Goal: Task Accomplishment & Management: Manage account settings

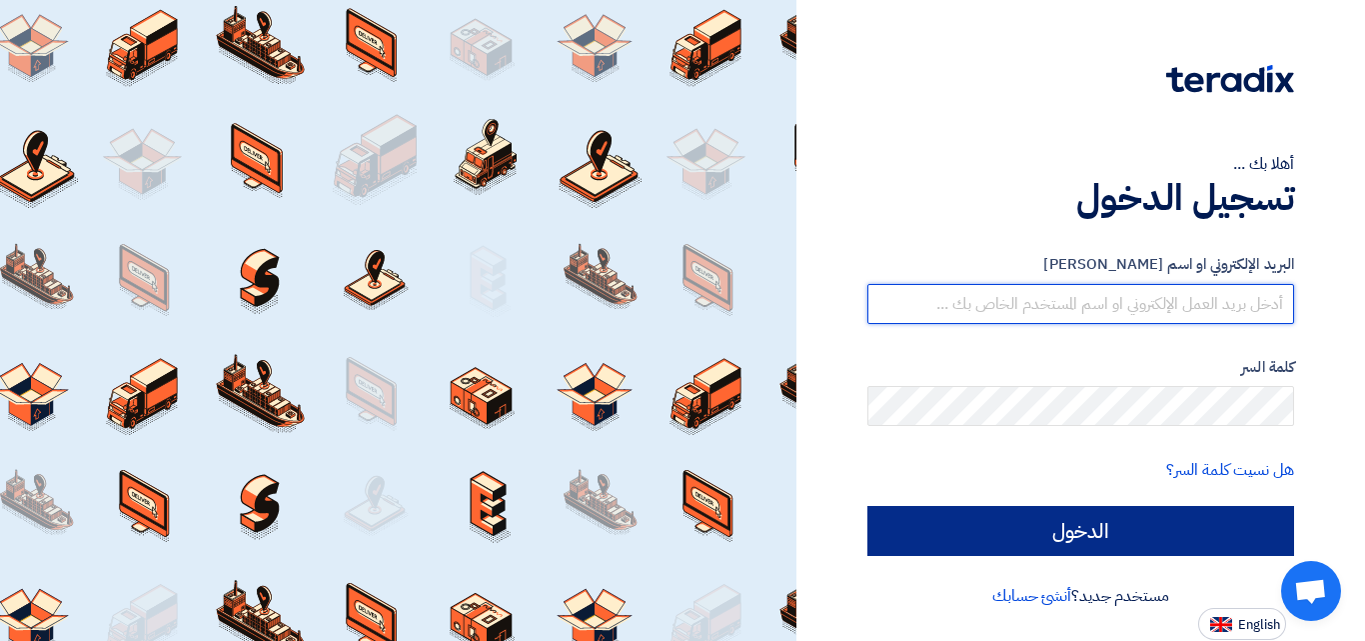
type input "[EMAIL_ADDRESS][DOMAIN_NAME]"
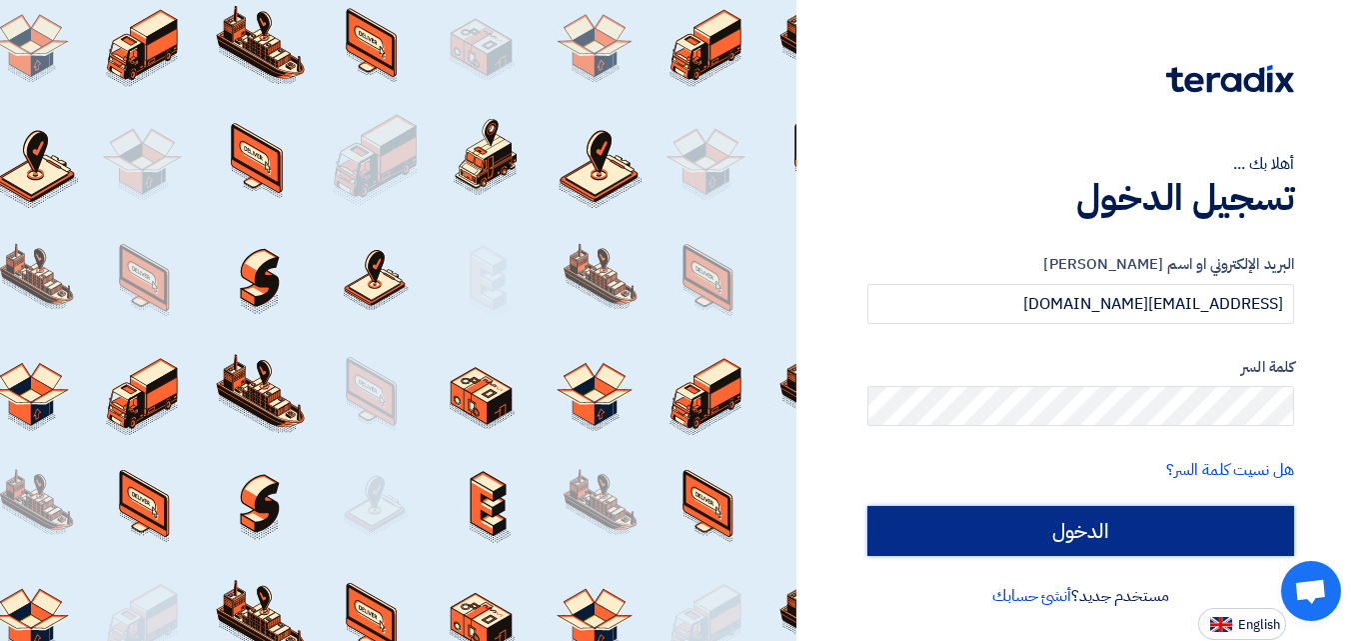
click at [1087, 523] on input "الدخول" at bounding box center [1081, 531] width 427 height 50
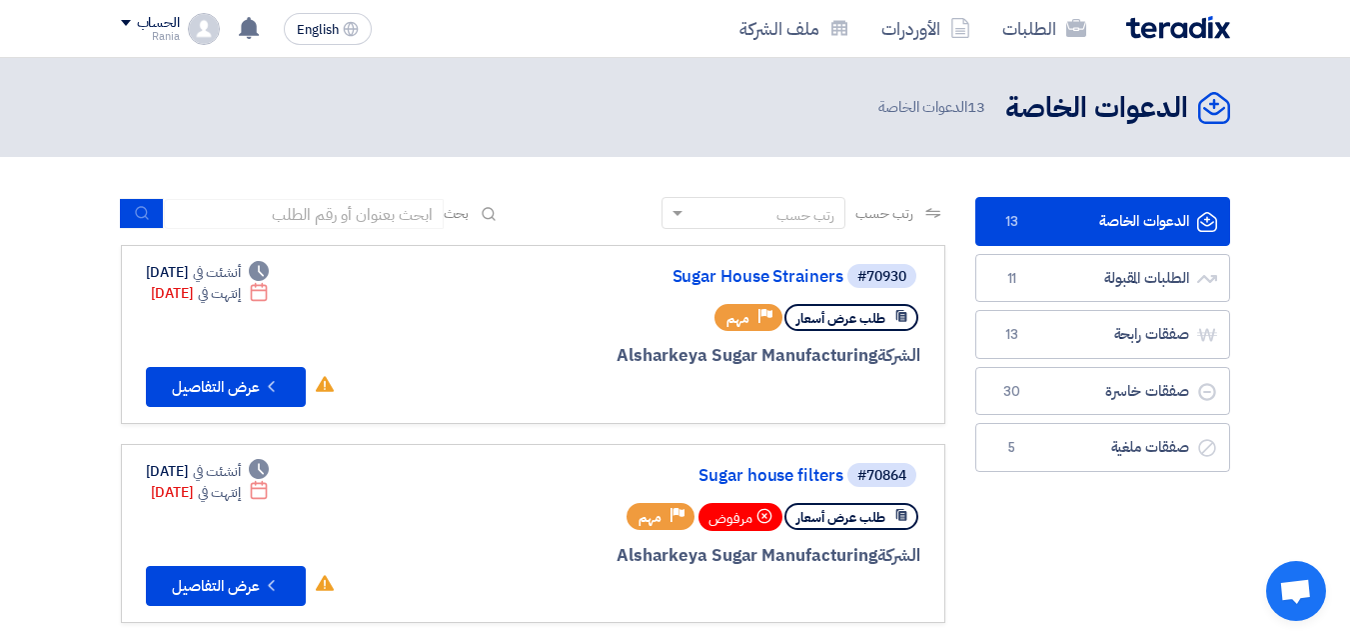
click at [121, 20] on span at bounding box center [126, 23] width 10 height 6
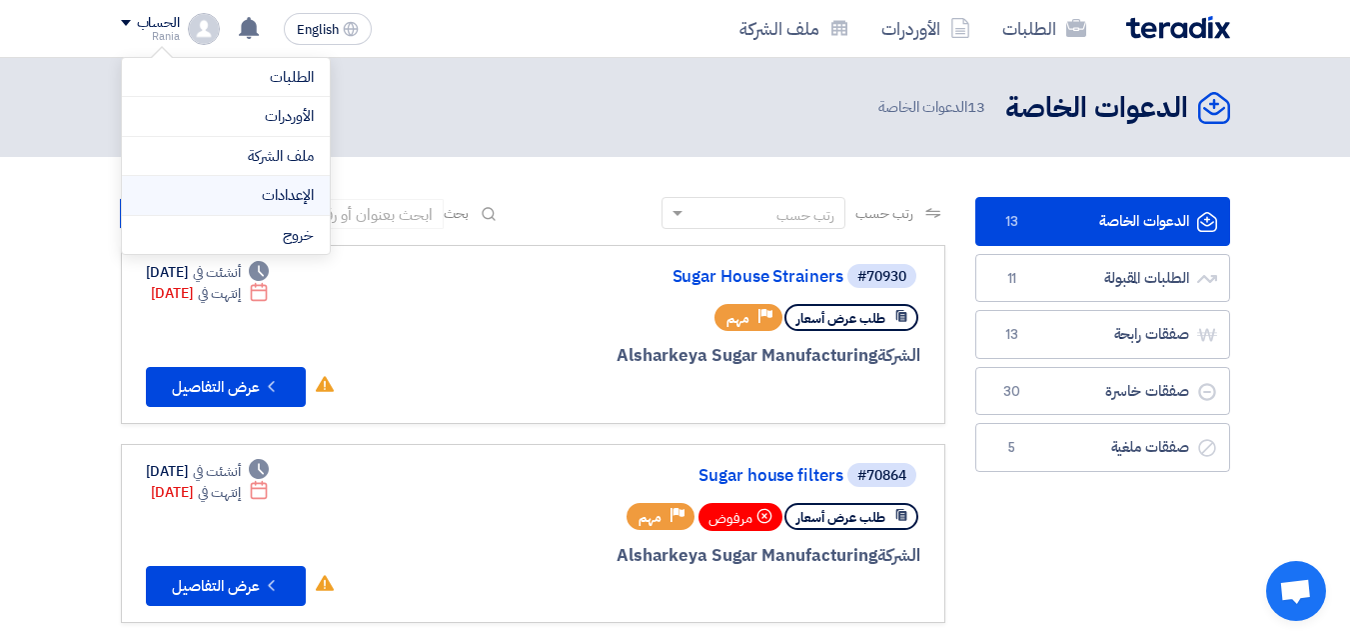
click at [267, 197] on link "الإعدادات" at bounding box center [226, 195] width 176 height 23
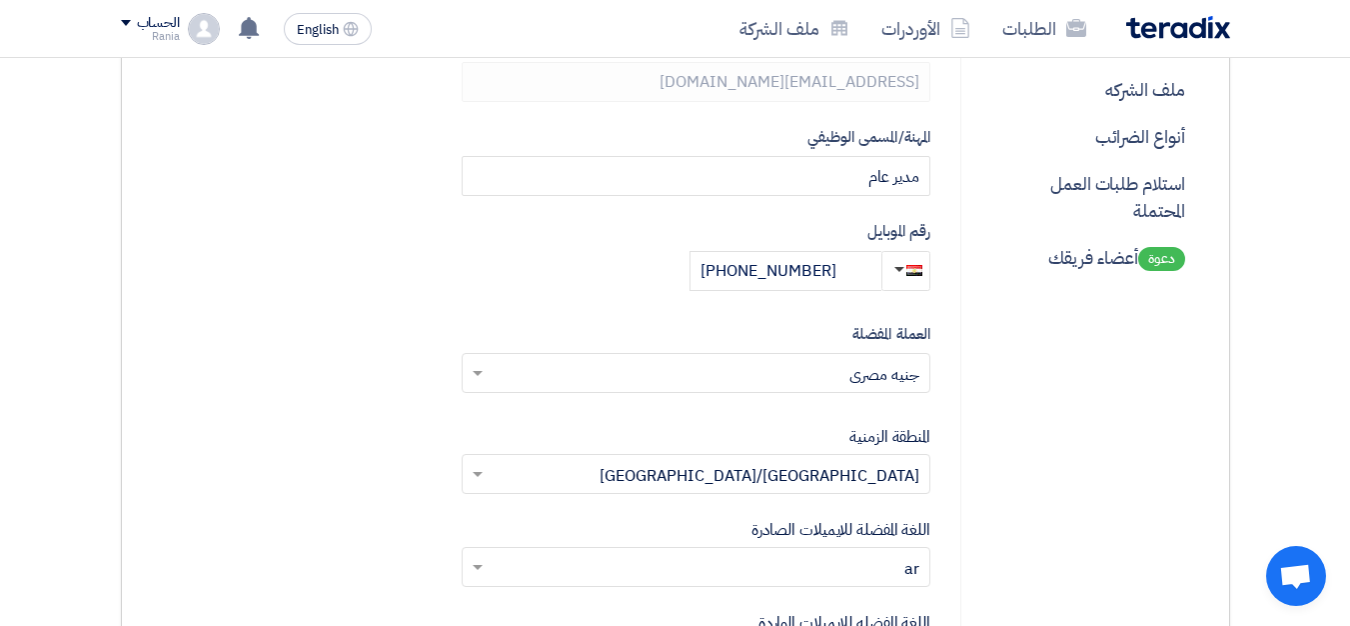
scroll to position [400, 0]
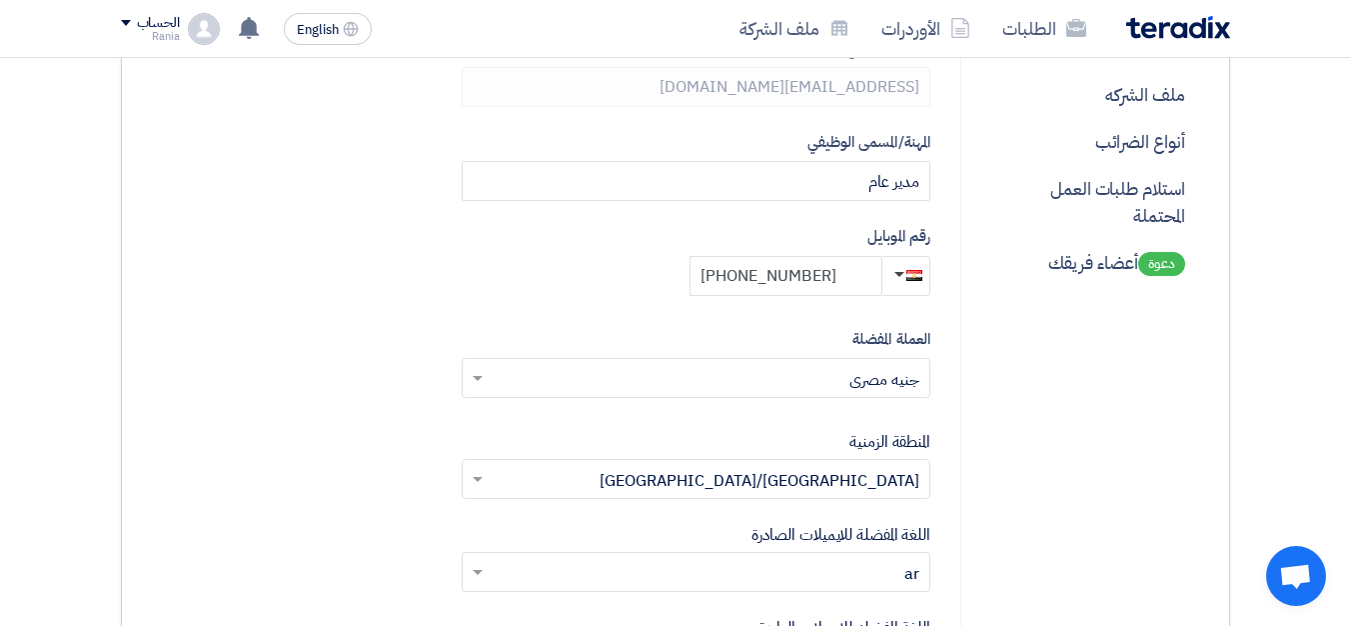
drag, startPoint x: 842, startPoint y: 282, endPoint x: 678, endPoint y: 253, distance: 166.5
click at [678, 253] on div "رقم الموبايل [PHONE_NUMBER]" at bounding box center [696, 260] width 469 height 71
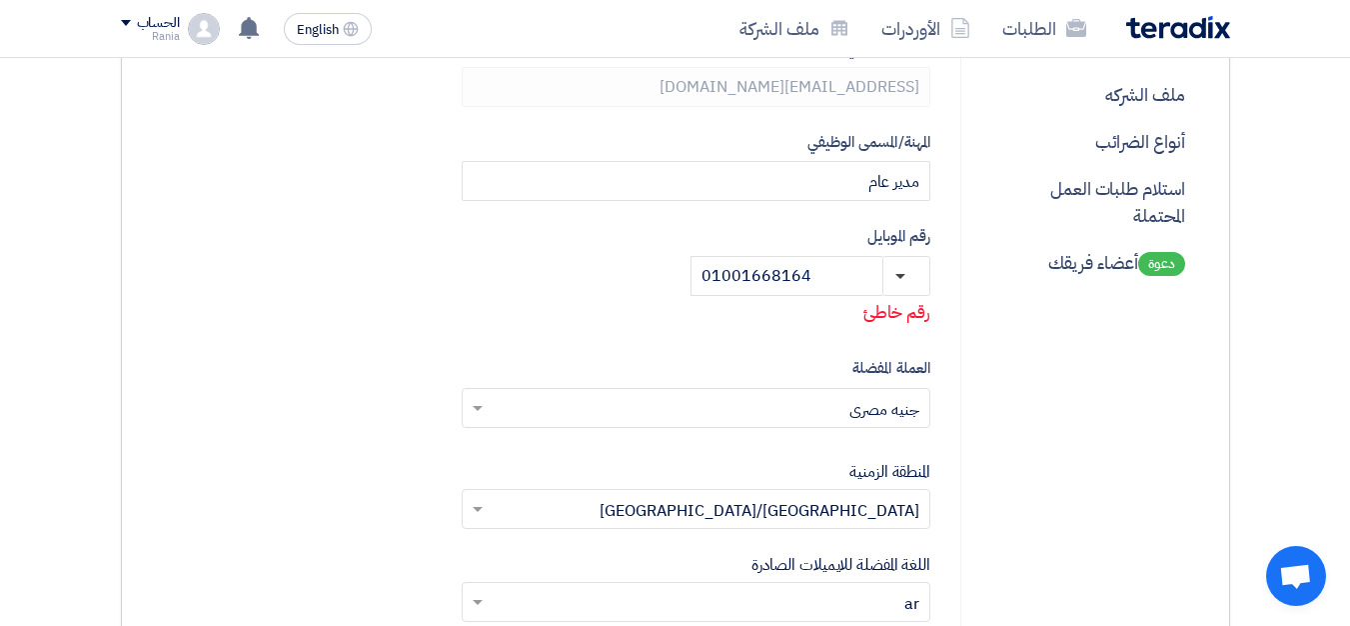
click at [824, 327] on div "الإسم الأول [GEOGRAPHIC_DATA] [GEOGRAPHIC_DATA] [GEOGRAPHIC_DATA] البريد الإلكت…" at bounding box center [696, 374] width 469 height 1054
click at [894, 272] on button "button" at bounding box center [907, 276] width 48 height 40
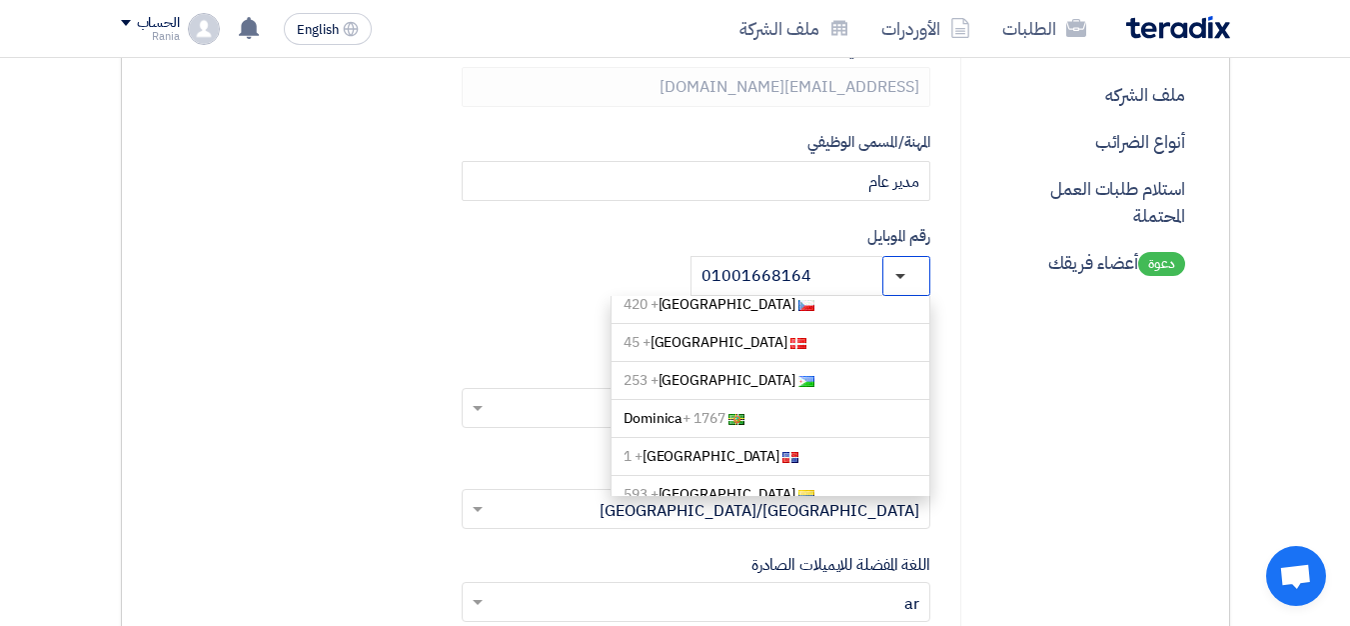
scroll to position [1699, 0]
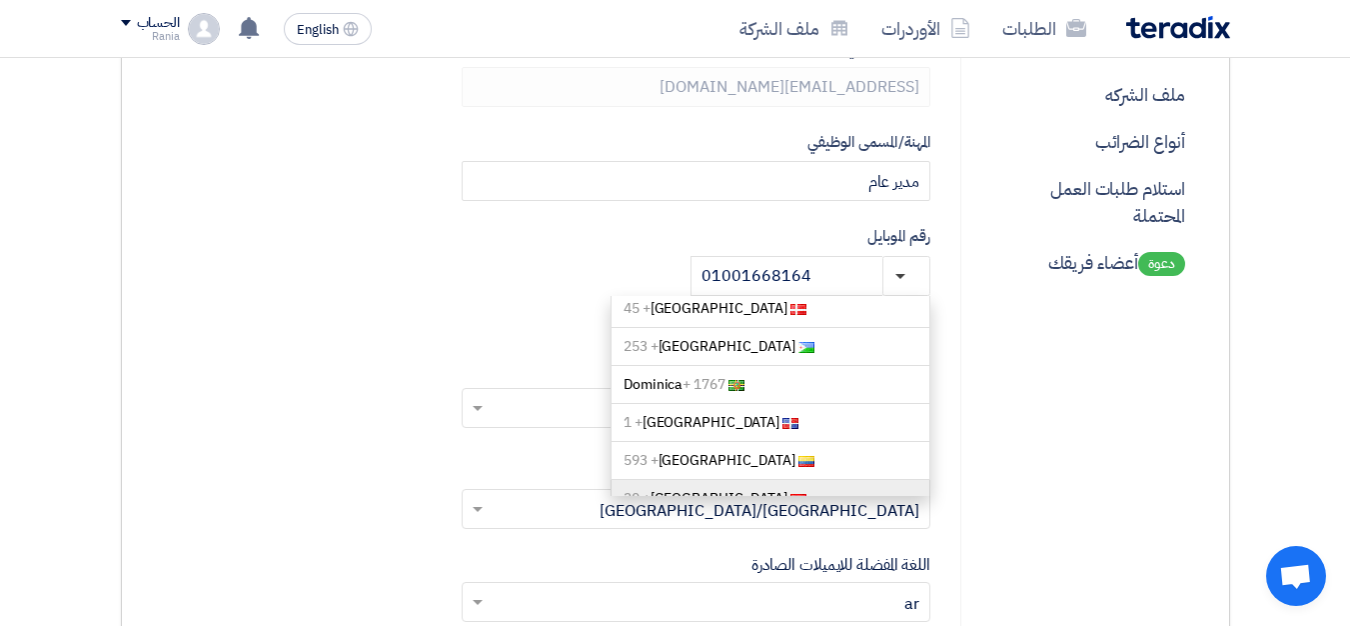
click at [760, 480] on link "[GEOGRAPHIC_DATA] + 20" at bounding box center [771, 499] width 320 height 38
type input "[PHONE_NUMBER]"
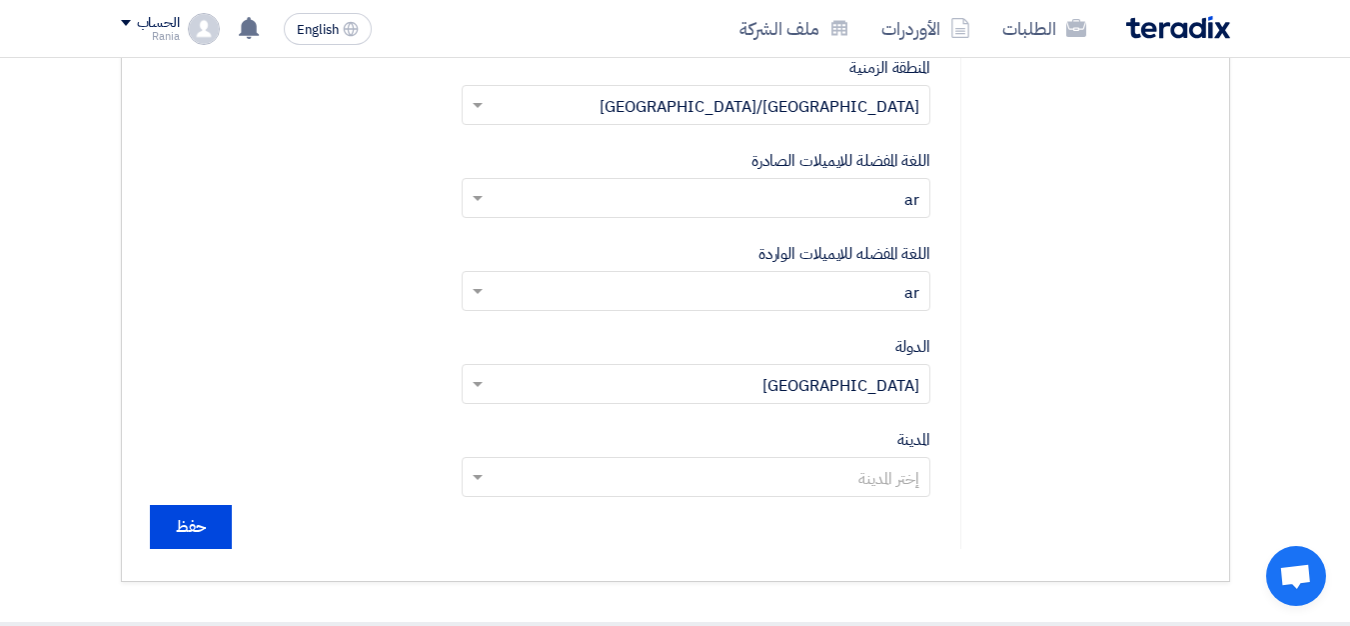
scroll to position [800, 0]
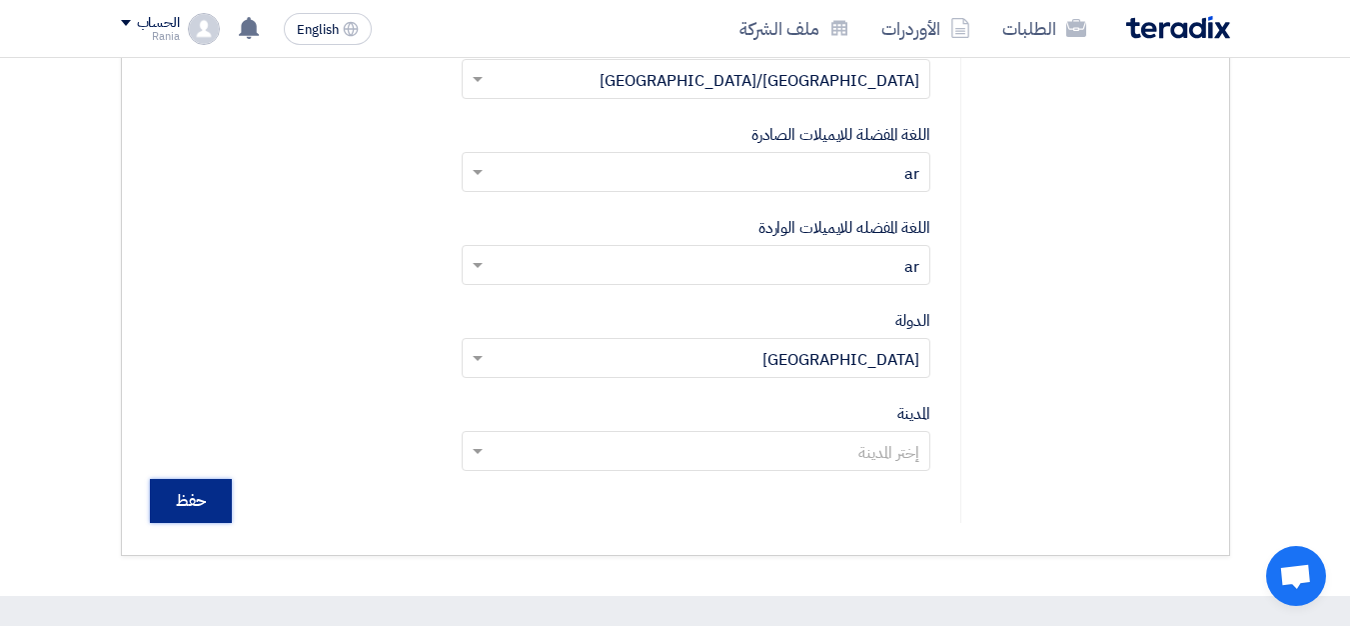
click at [171, 496] on input "حفظ" at bounding box center [191, 501] width 82 height 44
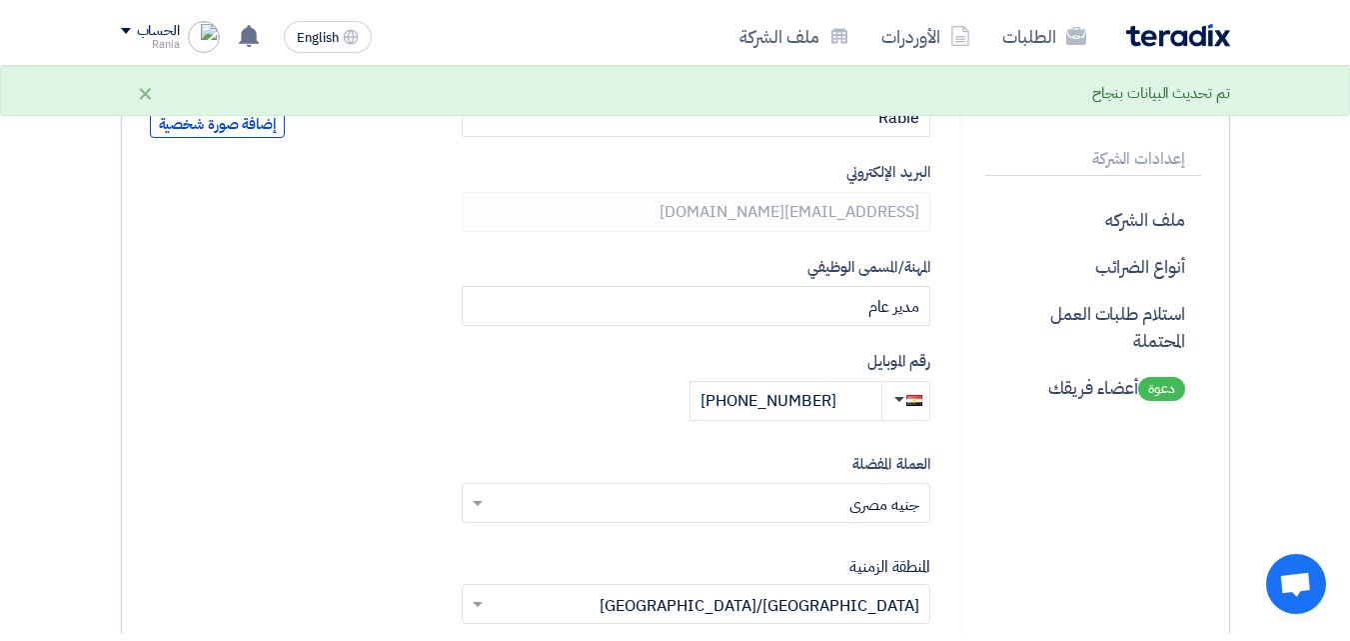
scroll to position [200, 0]
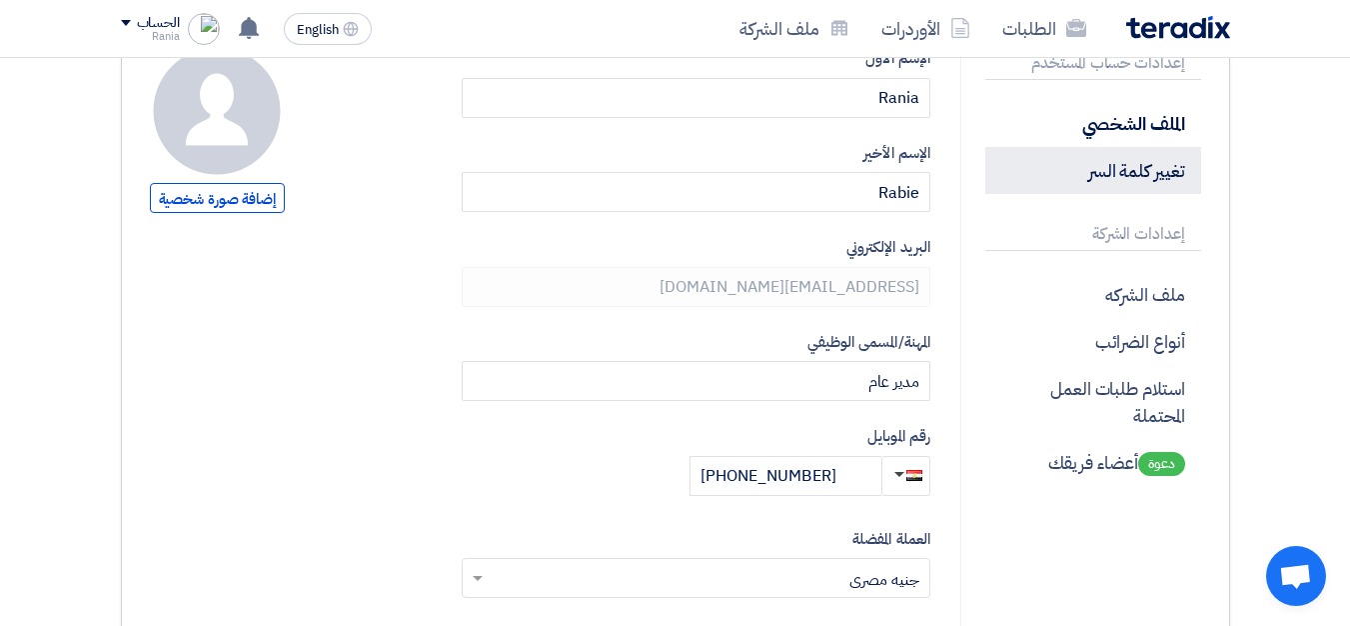
click at [1145, 173] on p "تغيير كلمة السر" at bounding box center [1094, 170] width 216 height 47
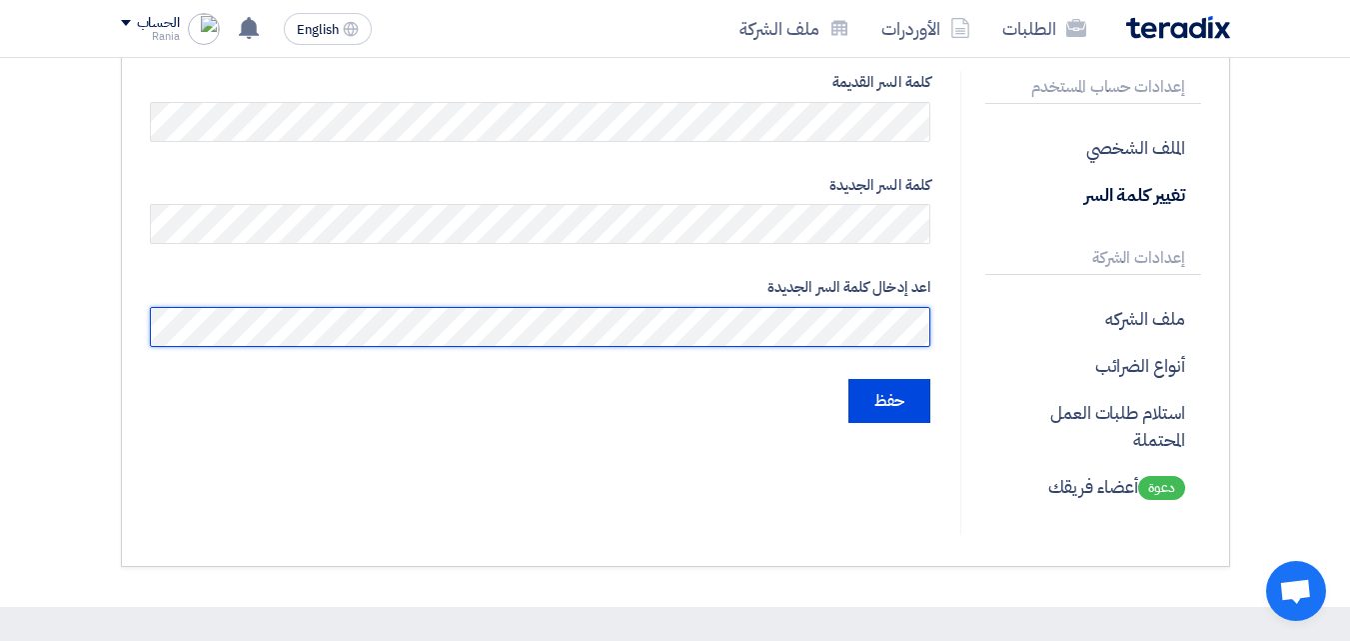
scroll to position [200, 0]
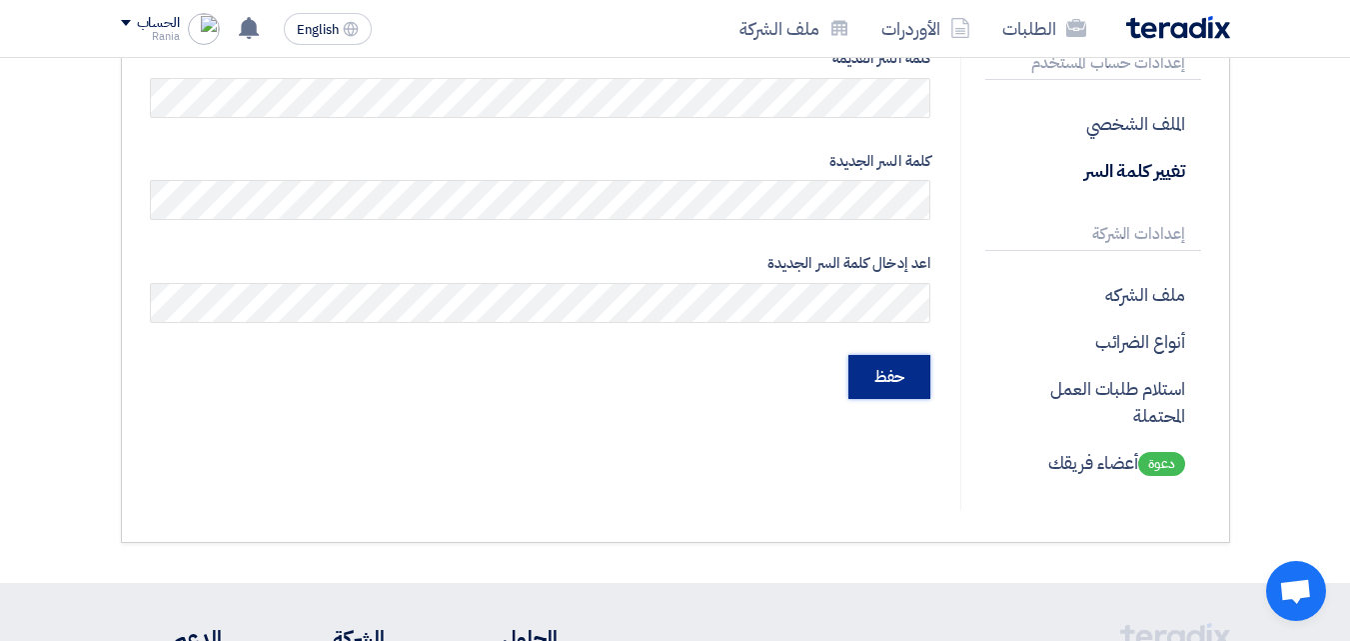
click at [899, 383] on input "حفظ" at bounding box center [890, 377] width 82 height 44
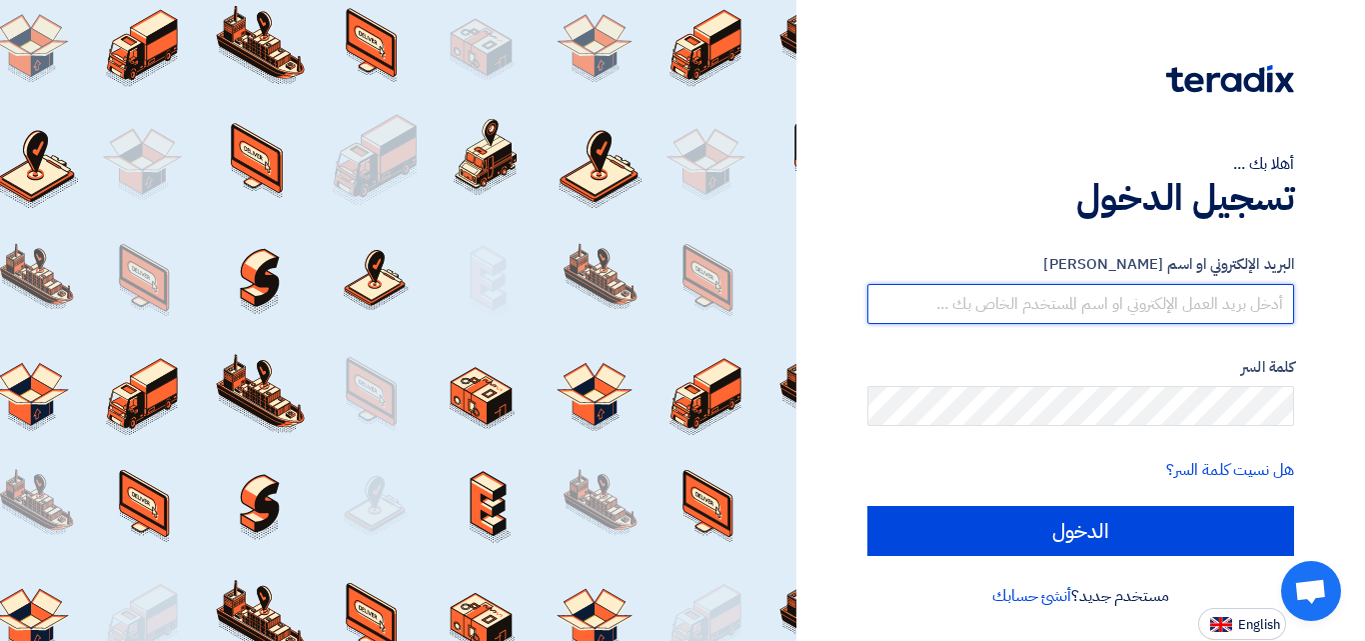
type input "[EMAIL_ADDRESS][DOMAIN_NAME]"
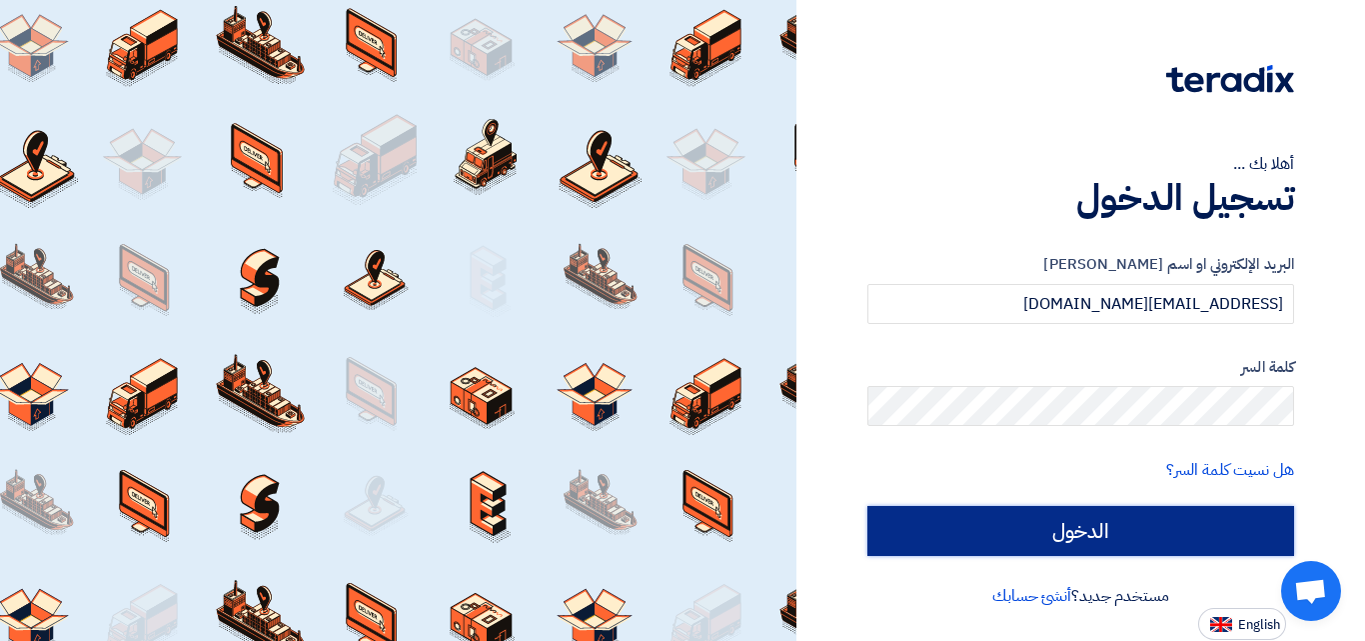
click at [1074, 534] on input "الدخول" at bounding box center [1081, 531] width 427 height 50
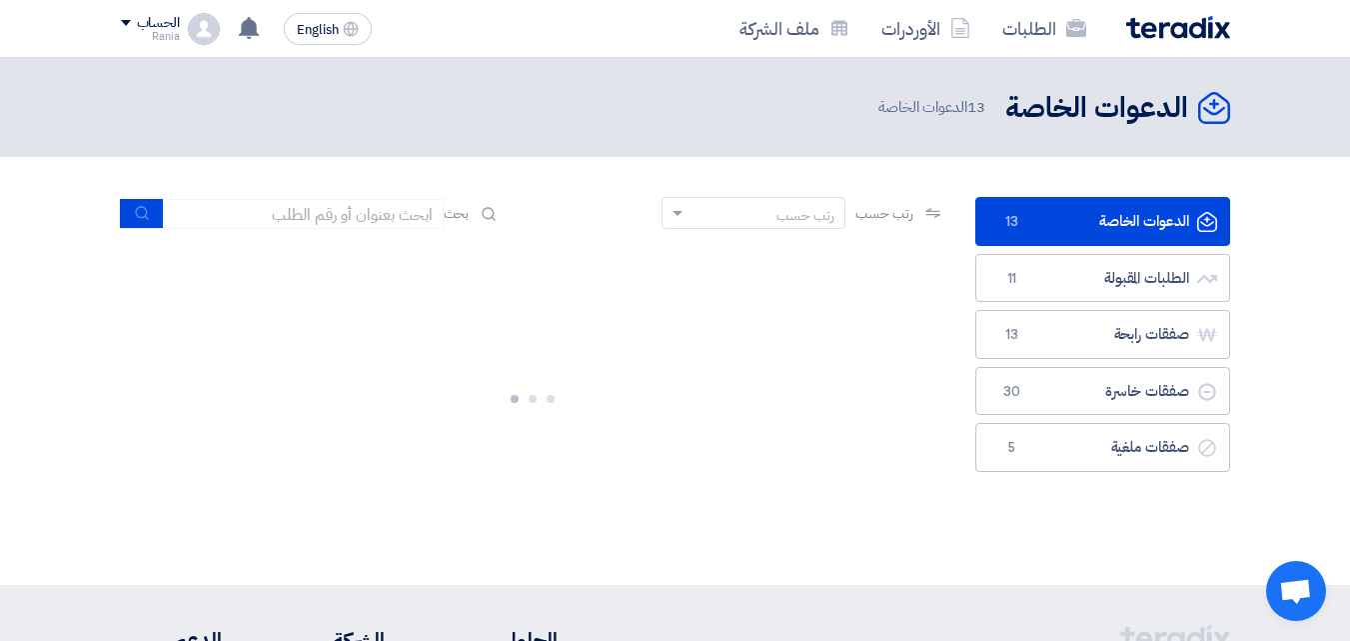
click at [132, 16] on div "الحساب" at bounding box center [150, 23] width 59 height 17
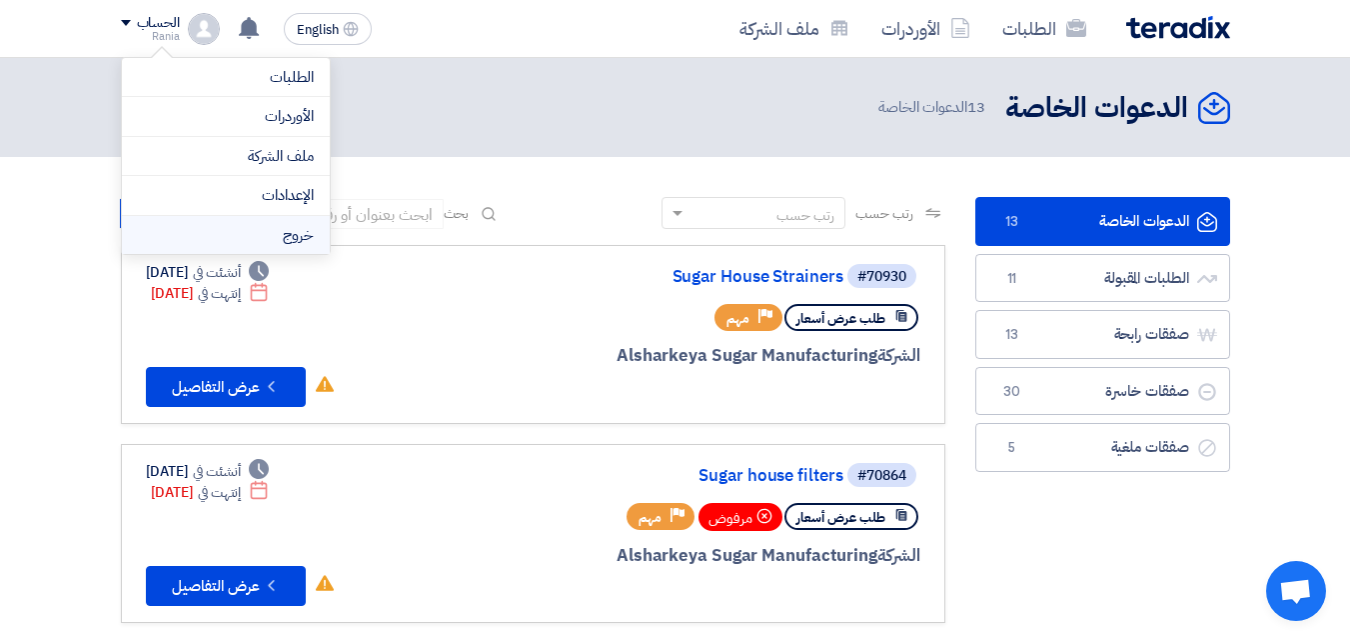
click at [255, 242] on li "خروج" at bounding box center [226, 235] width 208 height 39
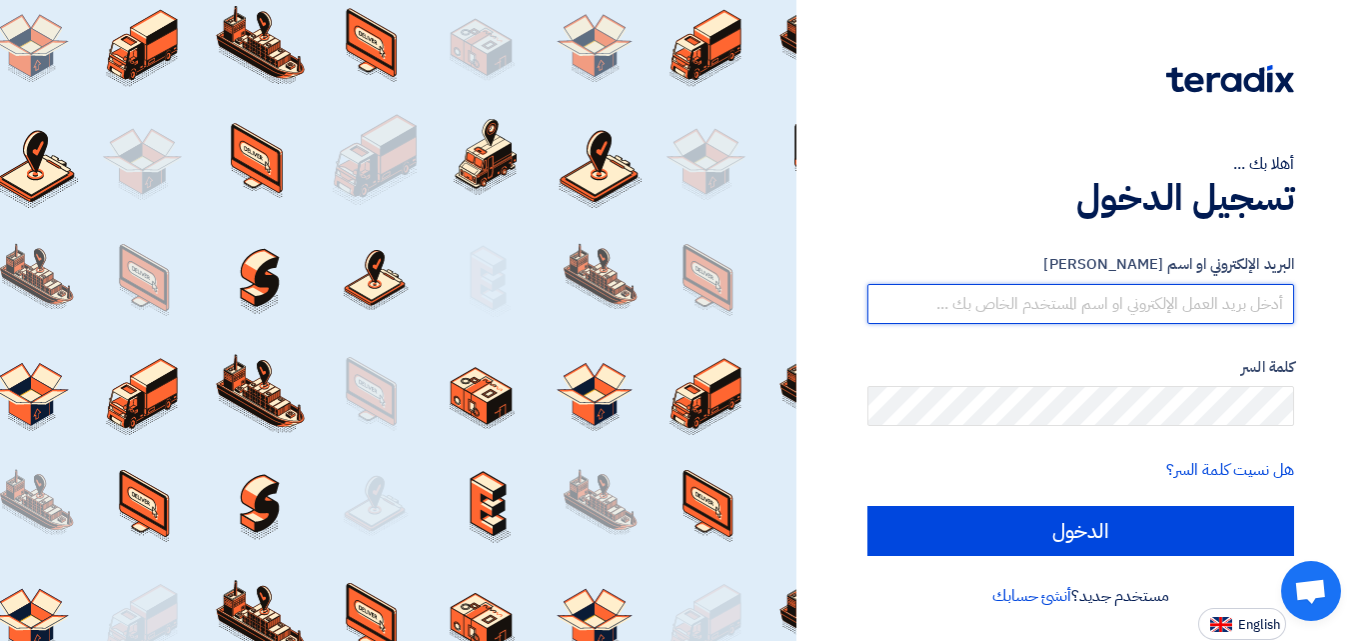
type input "[EMAIL_ADDRESS][DOMAIN_NAME]"
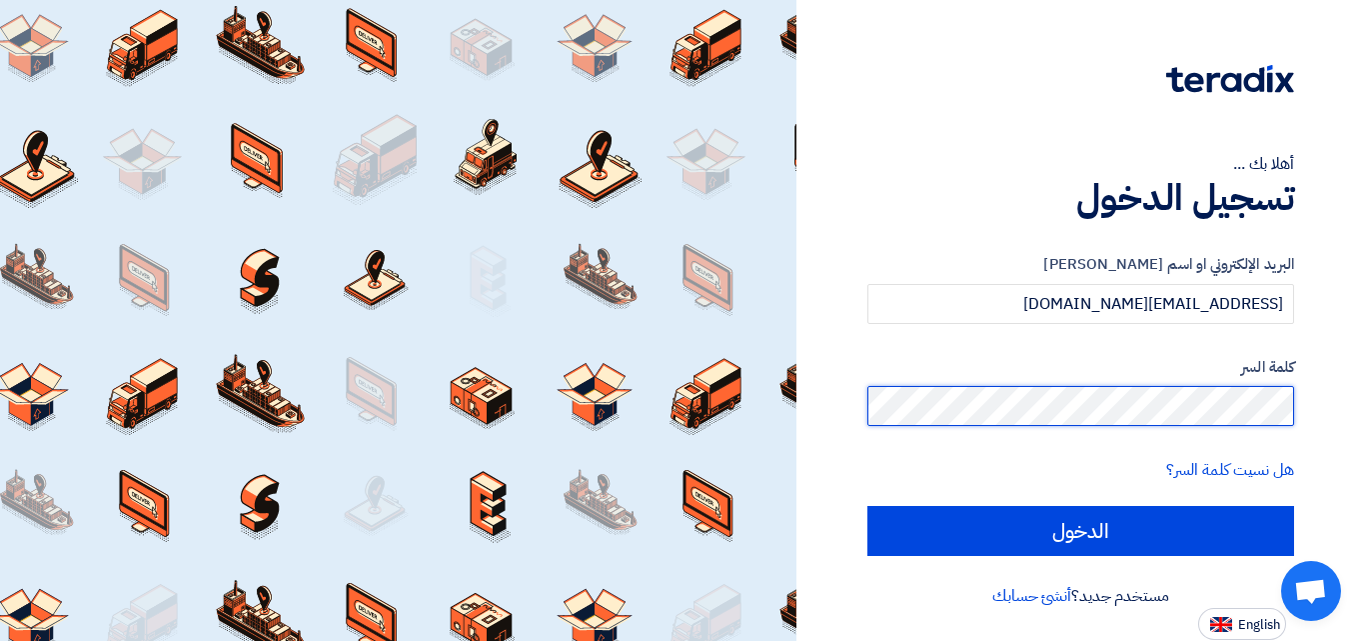
click at [1330, 411] on div "أهلا بك ... تسجيل الدخول البريد الإلكتروني او اسم المستخدم [EMAIL_ADDRESS][DOMA…" at bounding box center [1081, 320] width 539 height 640
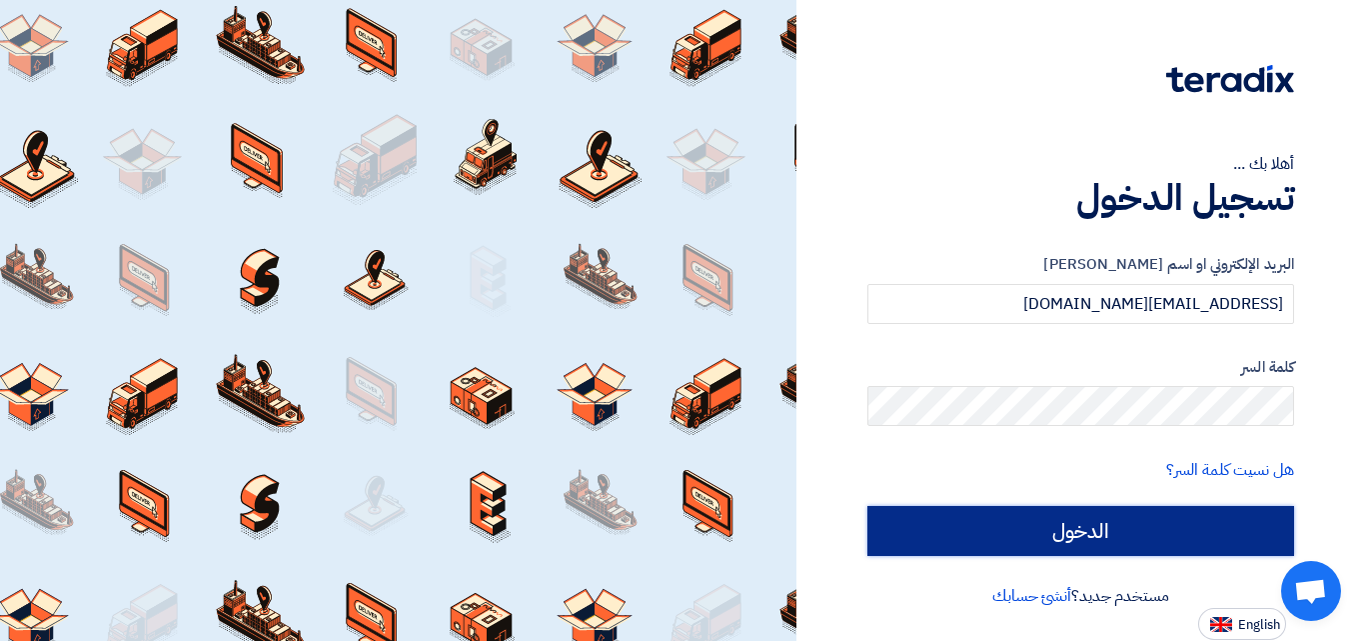
click at [1195, 542] on input "الدخول" at bounding box center [1081, 531] width 427 height 50
click at [1162, 533] on input "الدخول" at bounding box center [1081, 531] width 427 height 50
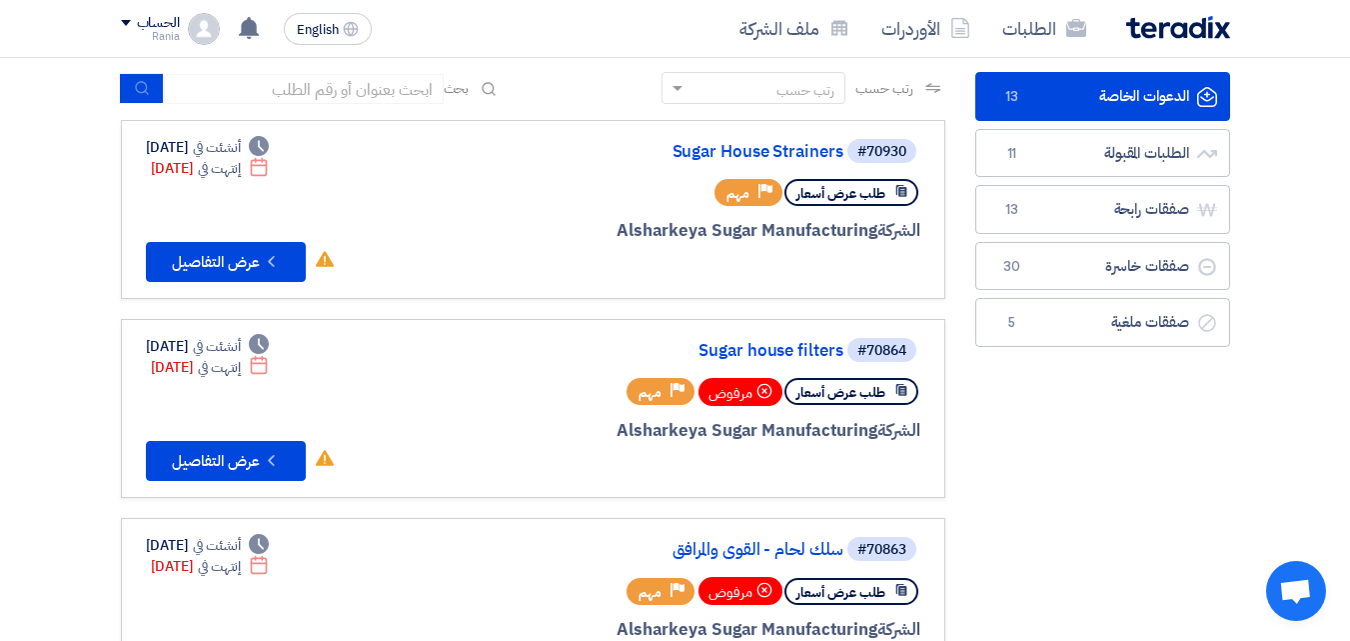
scroll to position [100, 0]
